Goal: Complete application form

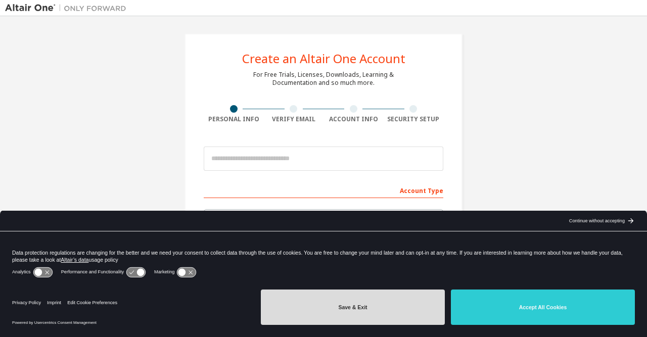
click at [419, 315] on button "Save & Exit" at bounding box center [353, 307] width 184 height 35
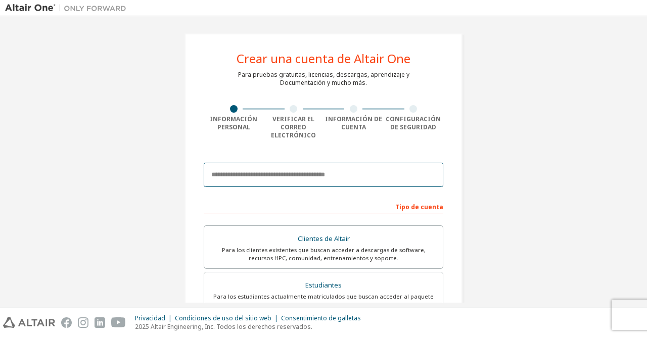
click at [318, 179] on input "email" at bounding box center [323, 175] width 239 height 24
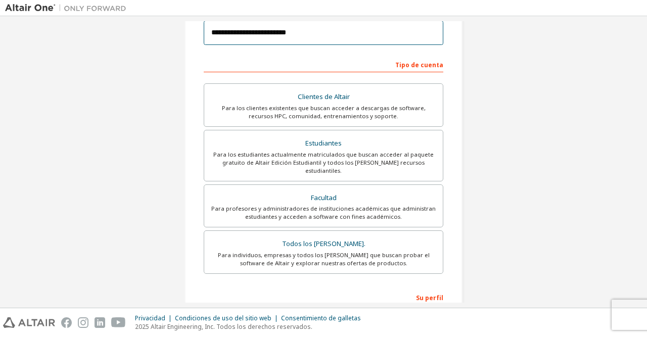
scroll to position [145, 0]
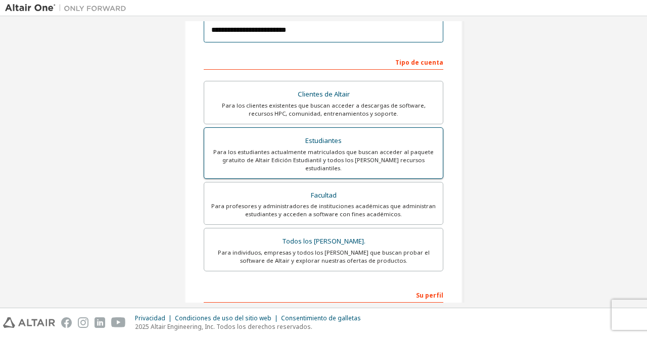
type input "**********"
click at [317, 153] on div "Para los estudiantes actualmente matriculados que buscan acceder al paquete gra…" at bounding box center [323, 160] width 226 height 24
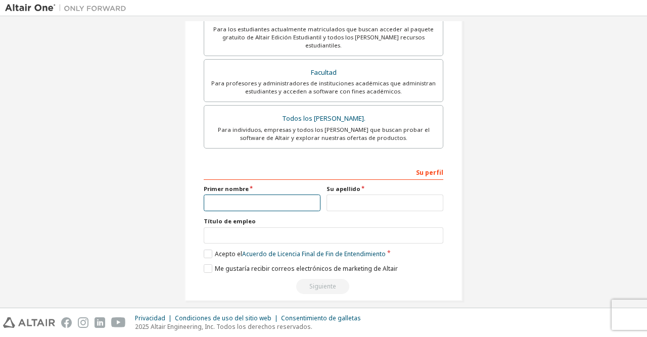
click at [277, 195] on input "text" at bounding box center [262, 203] width 117 height 17
type input "********"
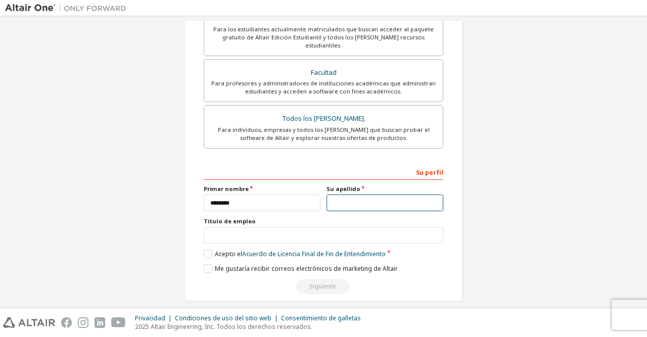
click at [351, 195] on input "text" at bounding box center [384, 203] width 117 height 17
type input "****"
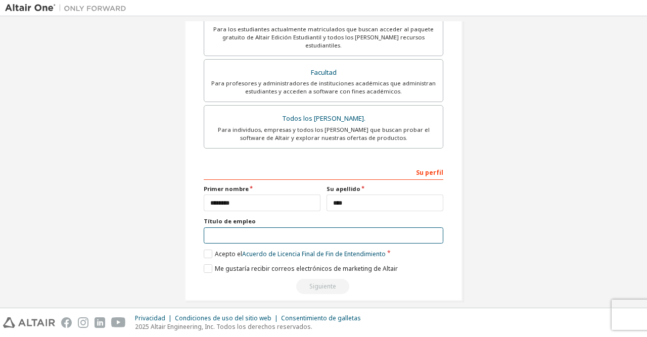
click at [277, 227] on input "text" at bounding box center [323, 235] width 239 height 17
click at [208, 250] on label "Acepto el Acuerdo de Licencia Final de Fin de Entendimiento" at bounding box center [295, 254] width 182 height 9
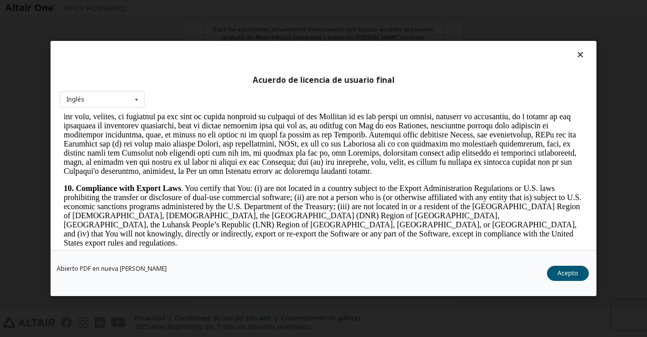
scroll to position [1297, 0]
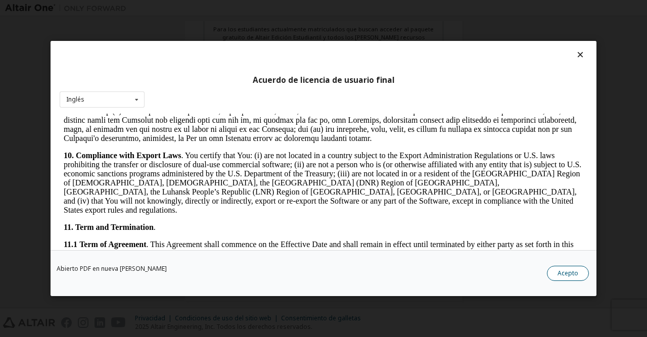
click at [579, 277] on button "Acepto" at bounding box center [568, 273] width 42 height 15
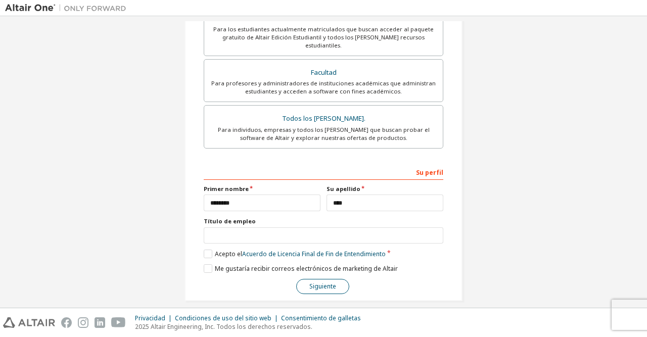
click at [338, 279] on button "Siguiente" at bounding box center [322, 286] width 53 height 15
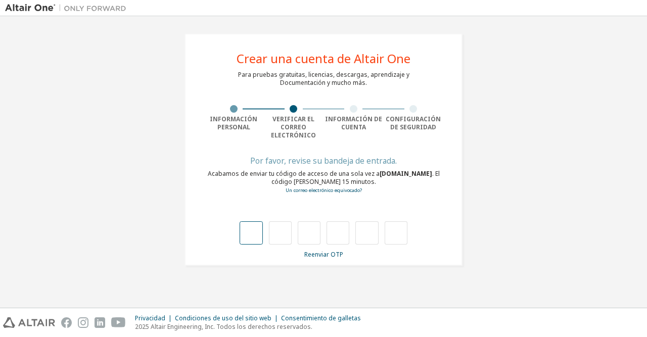
type input "*"
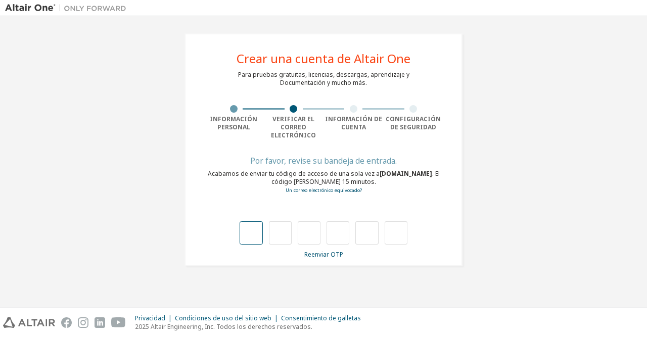
type input "*"
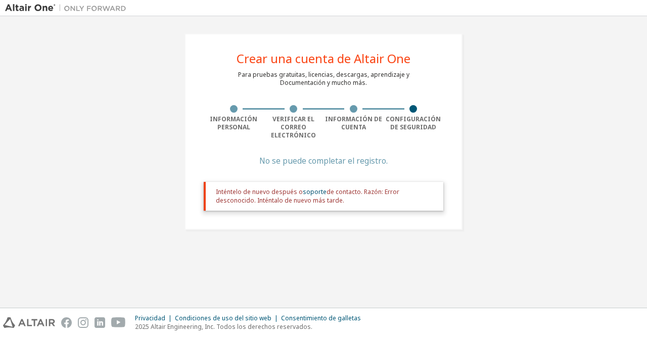
click at [396, 259] on div "Crear una cuenta de Altair One Para pruebas gratuitas, licencias, descargas, ap…" at bounding box center [323, 161] width 637 height 281
click at [270, 188] on div "Inténtelo de nuevo después o soporte de contacto. Razón: Error desconocido. Int…" at bounding box center [325, 196] width 219 height 17
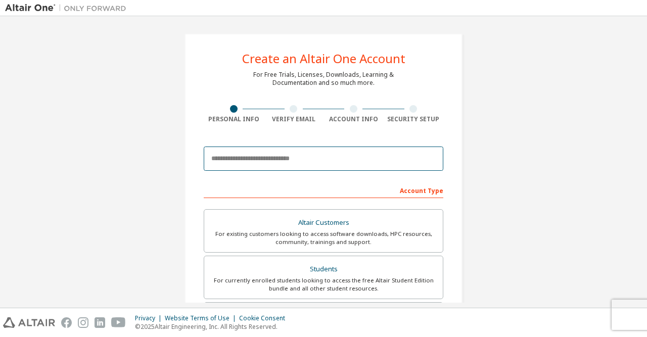
click at [307, 158] on input "email" at bounding box center [323, 159] width 239 height 24
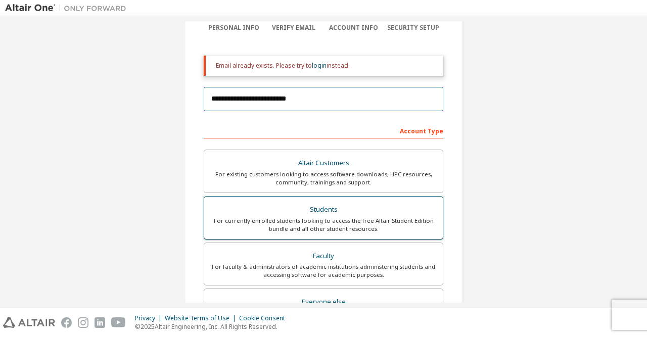
scroll to position [111, 0]
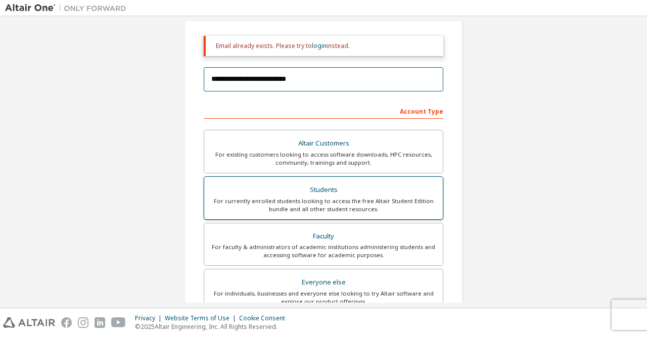
type input "**********"
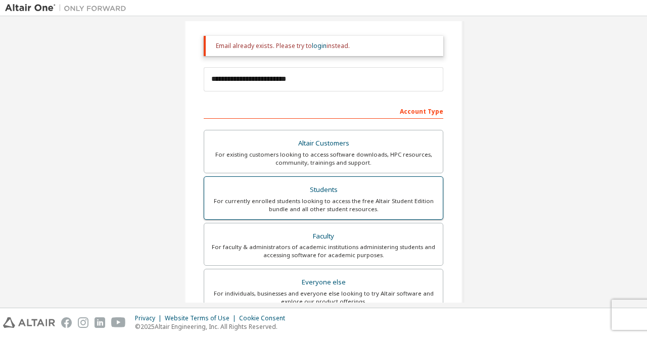
click at [335, 196] on div "Students" at bounding box center [323, 190] width 226 height 14
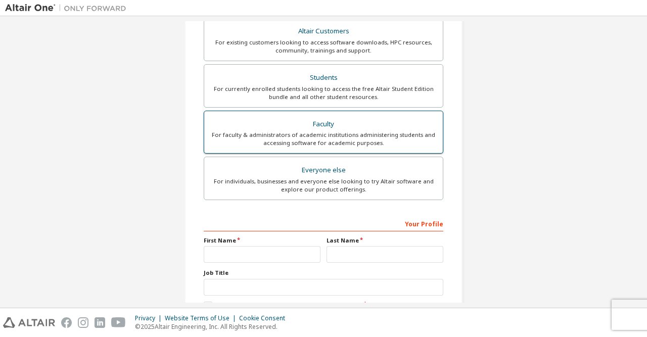
scroll to position [225, 0]
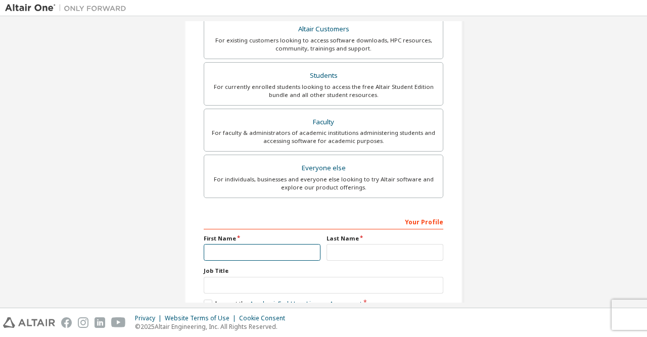
click at [271, 251] on input "text" at bounding box center [262, 252] width 117 height 17
type input "********"
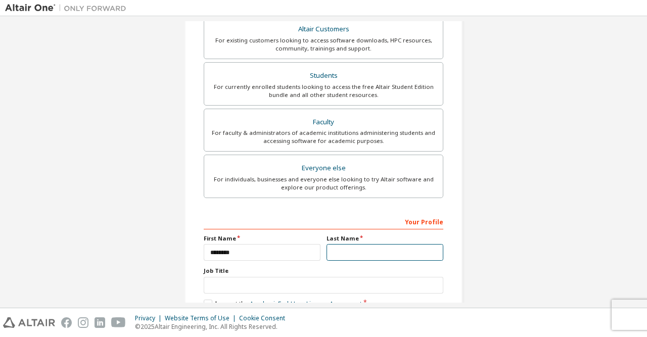
click at [352, 245] on input "text" at bounding box center [384, 252] width 117 height 17
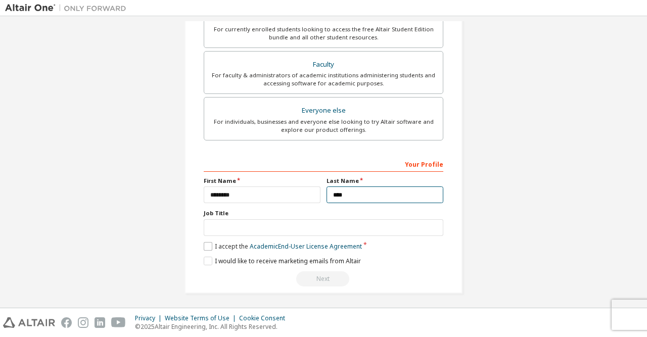
type input "****"
click at [210, 243] on label "I accept the Academic End-User License Agreement" at bounding box center [283, 246] width 158 height 9
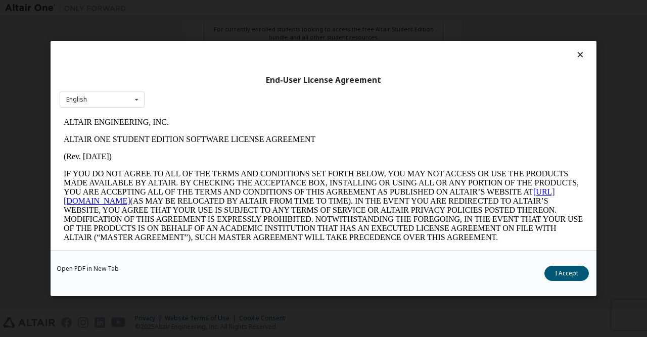
scroll to position [0, 0]
click at [568, 275] on button "I Accept" at bounding box center [566, 273] width 44 height 15
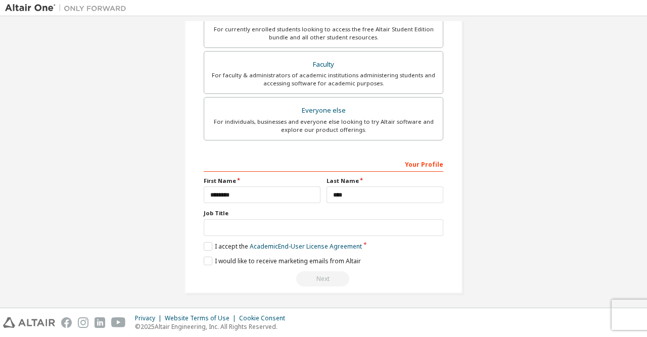
click at [308, 273] on div "Next" at bounding box center [323, 278] width 239 height 15
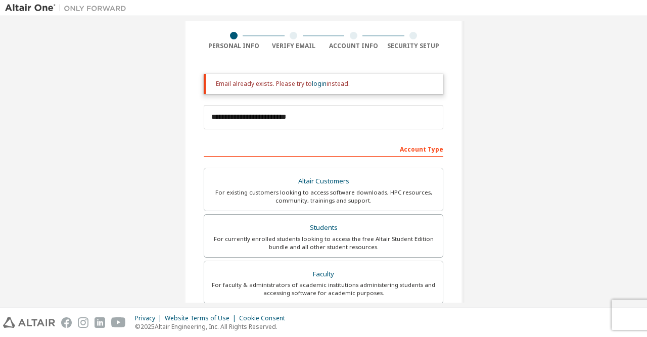
scroll to position [74, 0]
click at [319, 82] on link "login" at bounding box center [319, 82] width 15 height 9
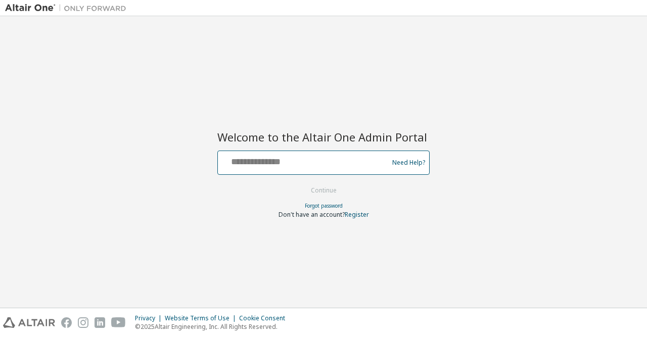
click at [264, 162] on input "text" at bounding box center [304, 160] width 165 height 15
type input "**********"
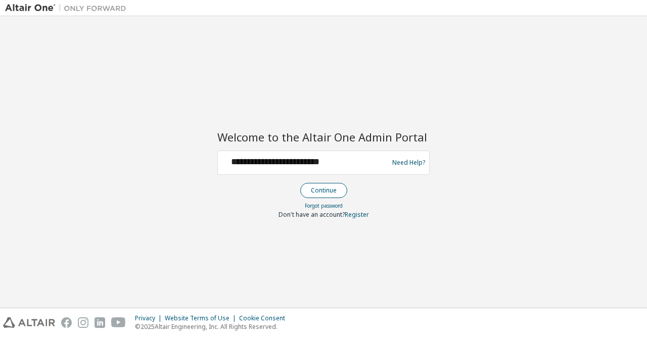
click at [332, 191] on button "Continue" at bounding box center [323, 190] width 47 height 15
